Goal: Information Seeking & Learning: Learn about a topic

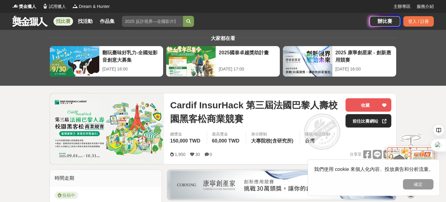
click at [360, 121] on link "前往比賽網站" at bounding box center [368, 120] width 46 height 13
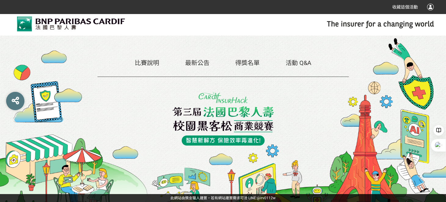
click at [256, 65] on link "得獎名單" at bounding box center [247, 62] width 24 height 7
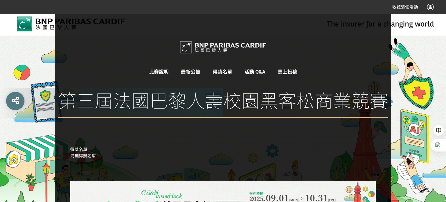
scroll to position [47, 0]
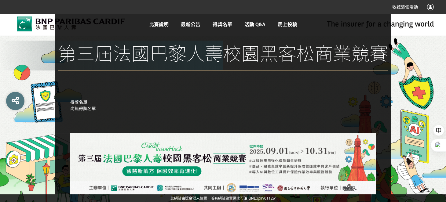
click at [161, 22] on link "比賽說明" at bounding box center [159, 25] width 20 height 6
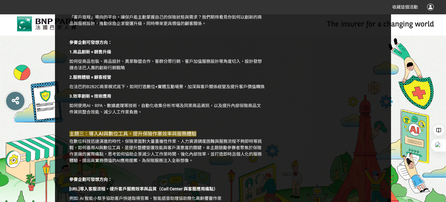
scroll to position [702, 0]
